Goal: Information Seeking & Learning: Find specific page/section

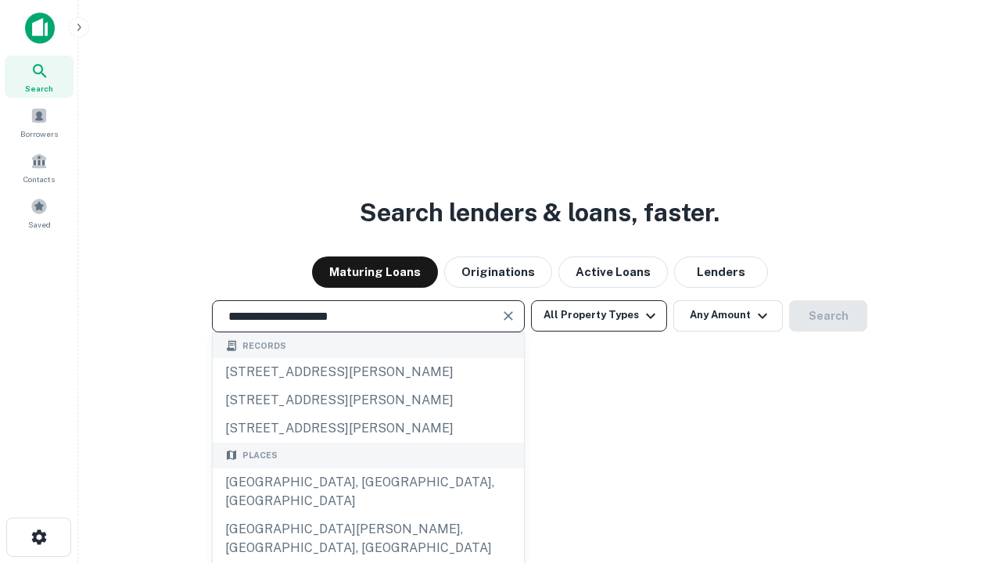
click at [367, 515] on div "[GEOGRAPHIC_DATA], [GEOGRAPHIC_DATA], [GEOGRAPHIC_DATA]" at bounding box center [368, 491] width 311 height 47
click at [599, 315] on button "All Property Types" at bounding box center [599, 315] width 136 height 31
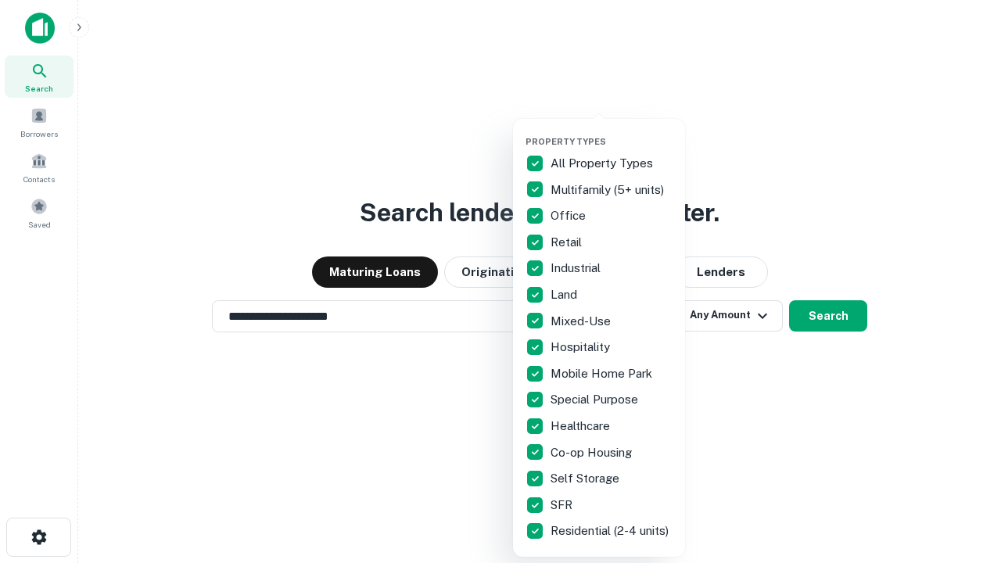
type input "**********"
click at [611, 131] on button "button" at bounding box center [611, 131] width 172 height 1
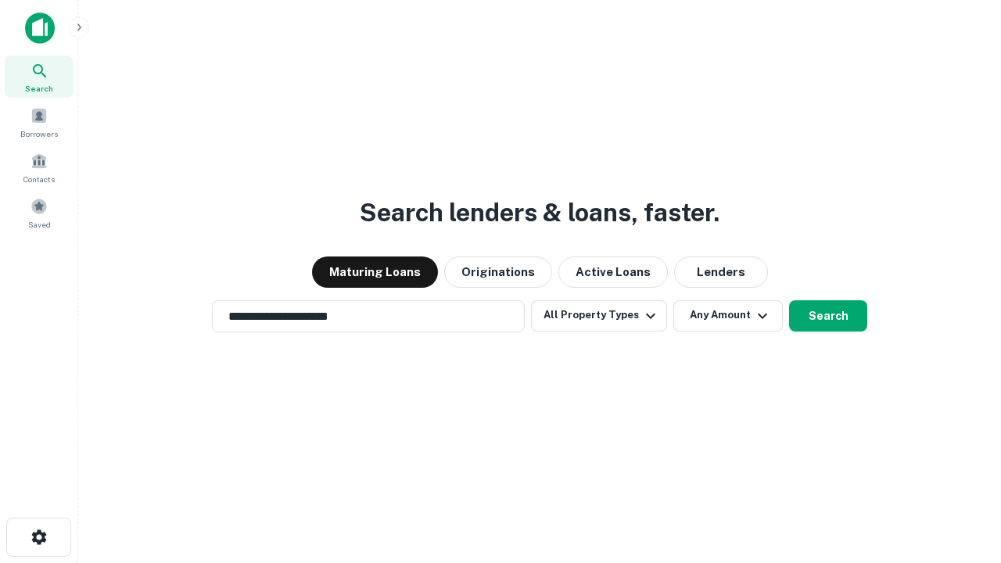
scroll to position [9, 188]
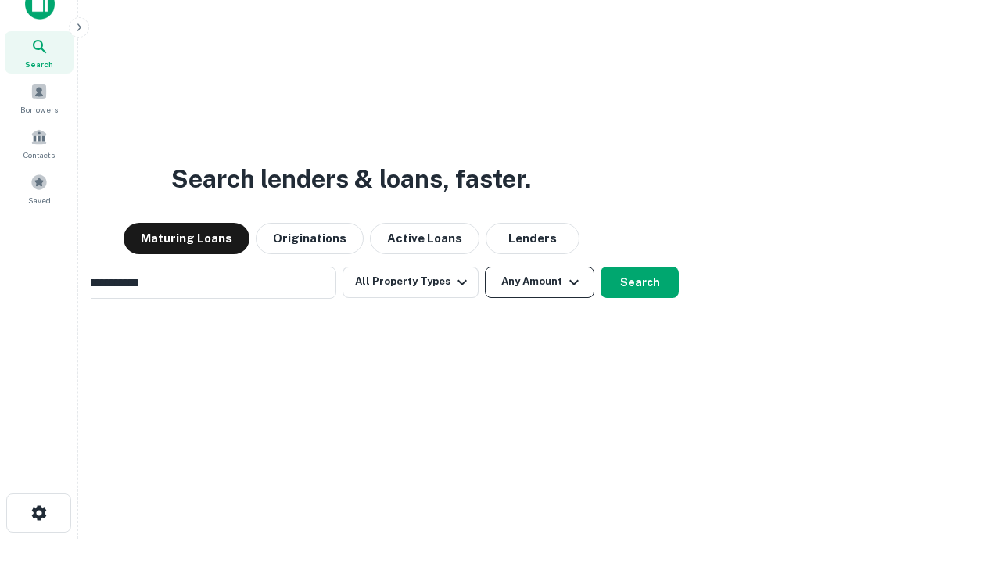
click at [485, 267] on button "Any Amount" at bounding box center [539, 282] width 109 height 31
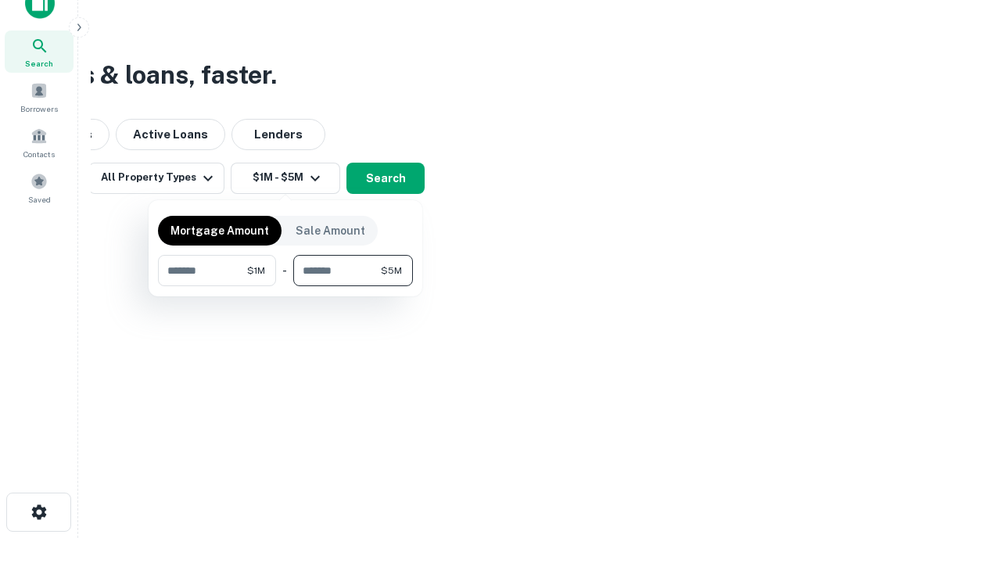
type input "*******"
click at [285, 286] on button "button" at bounding box center [285, 286] width 255 height 1
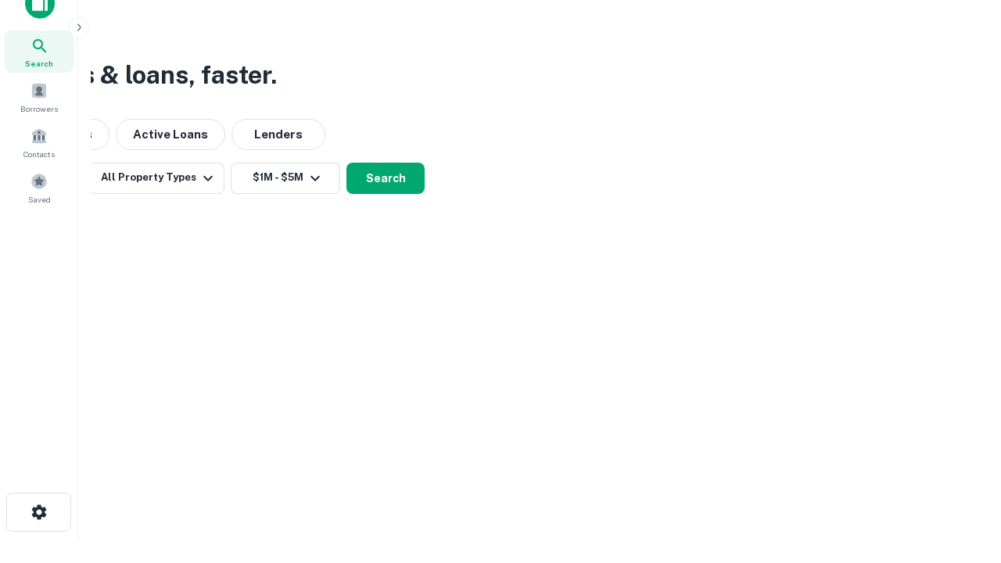
scroll to position [9, 288]
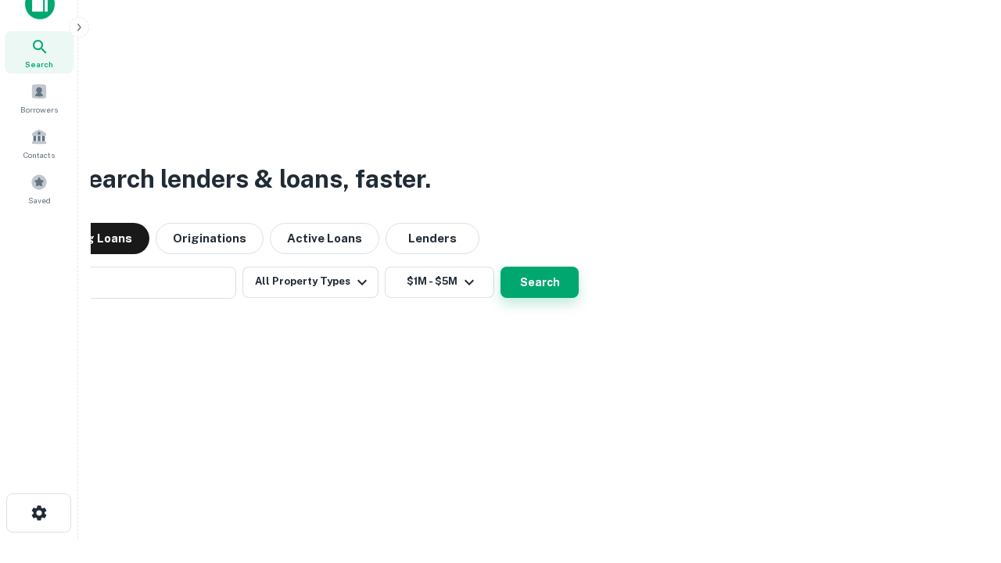
click at [500, 267] on button "Search" at bounding box center [539, 282] width 78 height 31
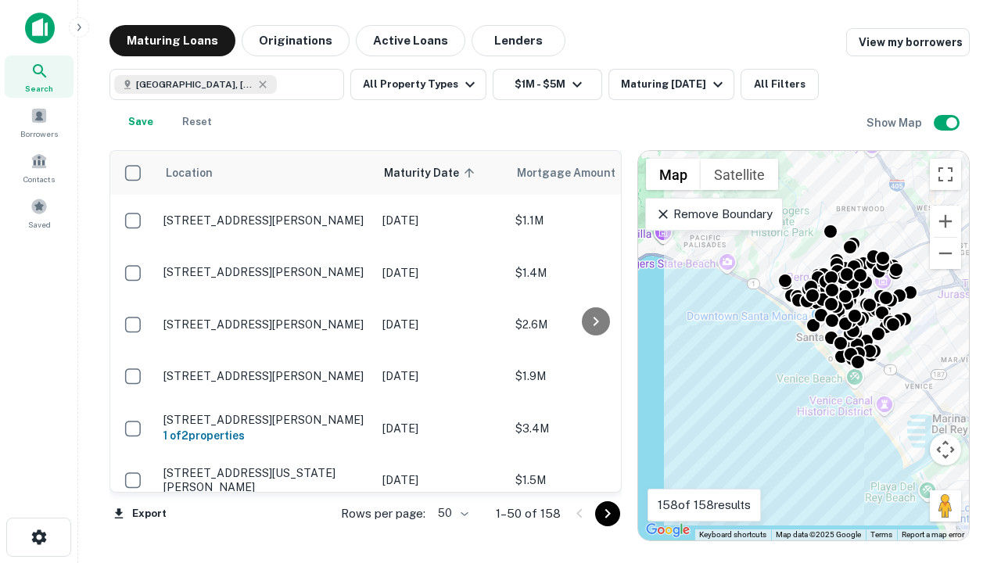
click at [450, 513] on body "Search Borrowers Contacts Saved Maturing Loans Originations Active Loans Lender…" at bounding box center [500, 281] width 1001 height 563
click at [451, 474] on li "25" at bounding box center [450, 474] width 45 height 28
